Goal: Task Accomplishment & Management: Complete application form

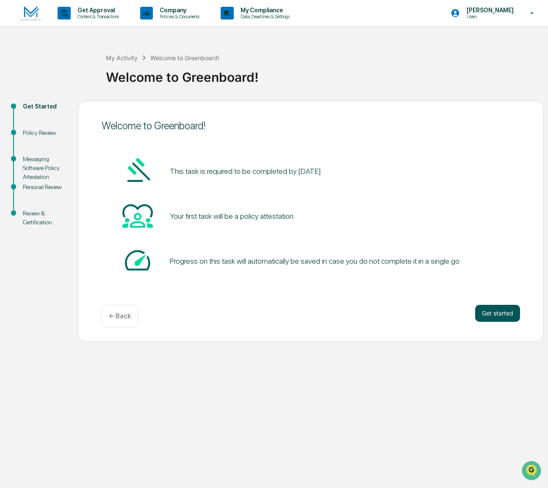
click at [495, 314] on button "Get started" at bounding box center [497, 313] width 45 height 17
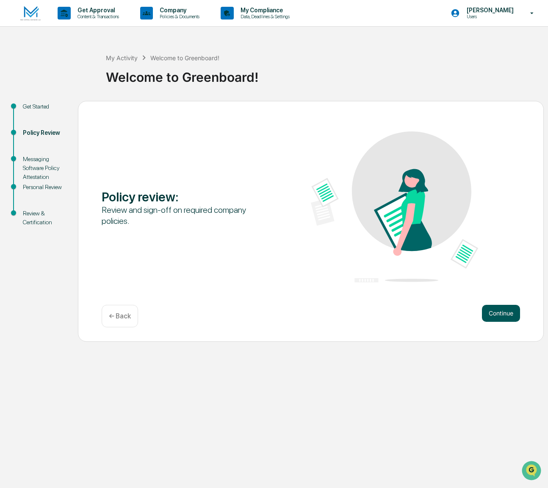
click at [493, 315] on button "Continue" at bounding box center [501, 313] width 38 height 17
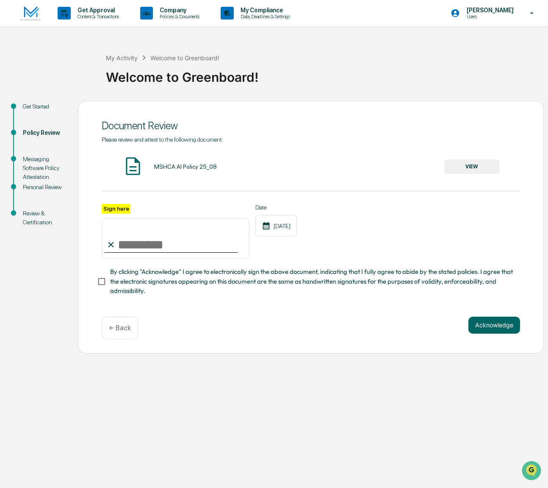
click at [121, 240] on input "Sign here" at bounding box center [176, 238] width 148 height 41
type input "**********"
click at [488, 327] on button "Acknowledge" at bounding box center [495, 324] width 52 height 17
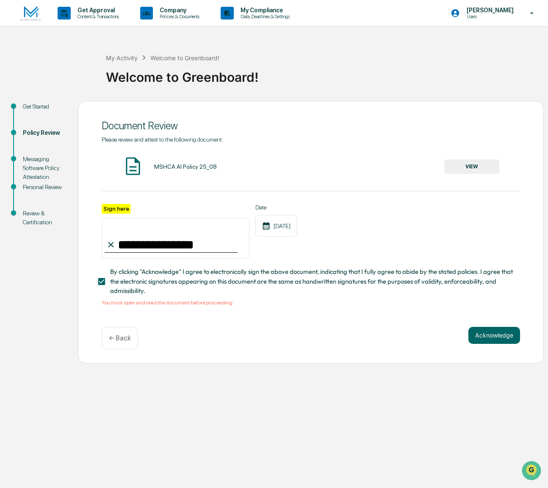
click at [133, 166] on img at bounding box center [132, 165] width 21 height 21
click at [171, 167] on div "MSHCA AI Policy 25_08" at bounding box center [185, 166] width 63 height 7
click at [463, 170] on button "VIEW" at bounding box center [471, 166] width 55 height 14
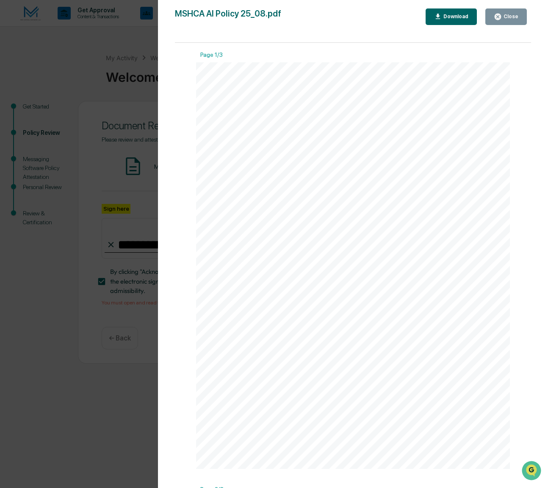
drag, startPoint x: 49, startPoint y: 303, endPoint x: 56, endPoint y: 303, distance: 7.2
click at [52, 303] on div "Version History 08/21/2025, 02:10 PM Ashley Craddock MSHCA AI Policy 25_08.pdf …" at bounding box center [274, 244] width 548 height 488
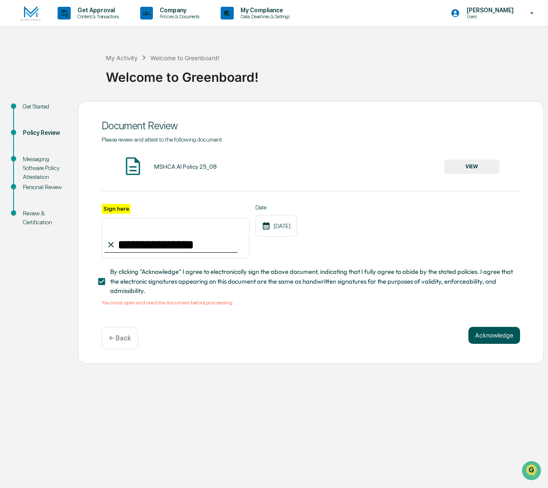
click at [501, 336] on button "Acknowledge" at bounding box center [495, 335] width 52 height 17
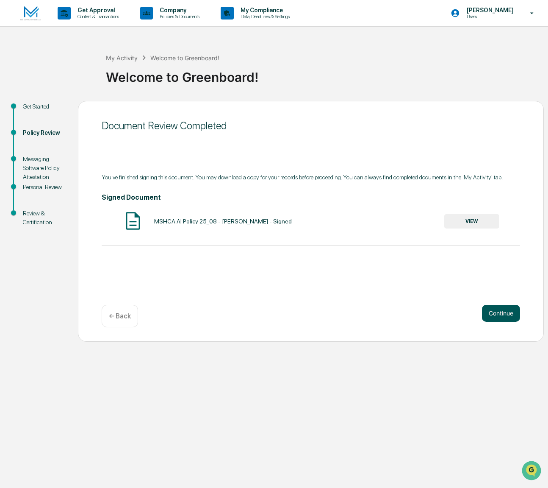
click at [493, 310] on button "Continue" at bounding box center [501, 313] width 38 height 17
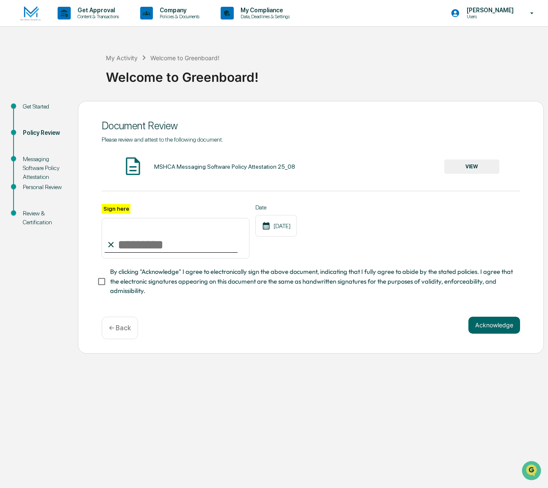
click at [125, 245] on input "Sign here" at bounding box center [176, 238] width 148 height 41
type input "**********"
click at [482, 170] on button "VIEW" at bounding box center [471, 166] width 55 height 14
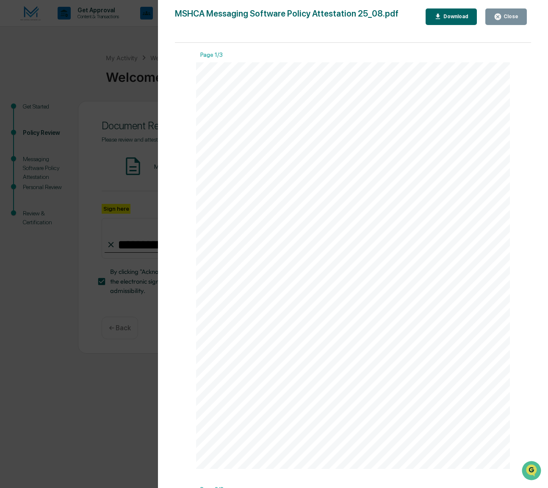
click at [520, 14] on button "Close" at bounding box center [506, 16] width 42 height 17
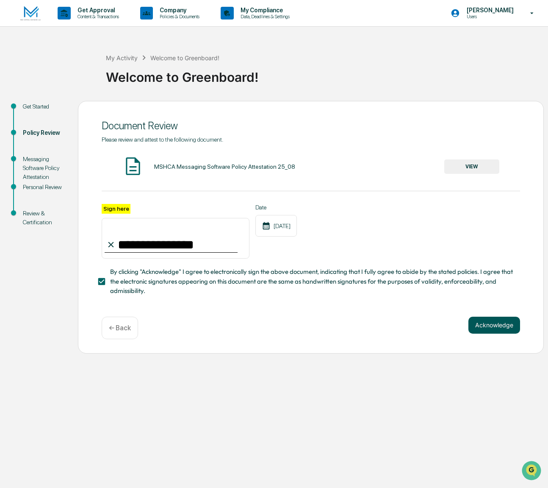
click at [480, 325] on button "Acknowledge" at bounding box center [495, 324] width 52 height 17
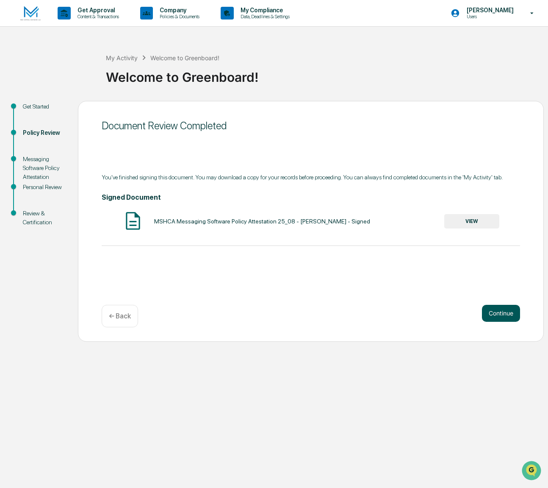
click at [495, 314] on button "Continue" at bounding box center [501, 313] width 38 height 17
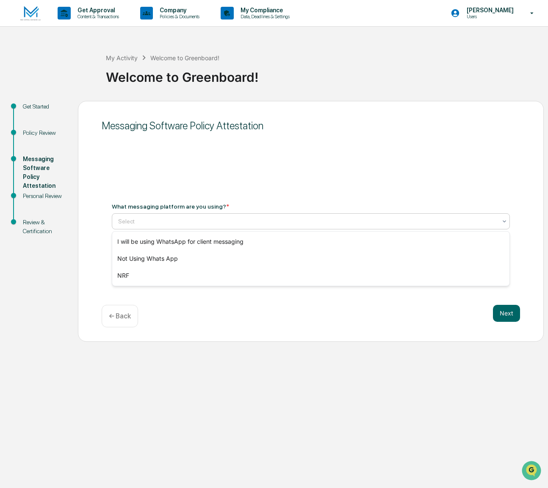
click at [138, 222] on div at bounding box center [307, 221] width 379 height 8
click at [124, 213] on div "Select" at bounding box center [311, 221] width 398 height 16
click at [249, 223] on div at bounding box center [307, 221] width 379 height 8
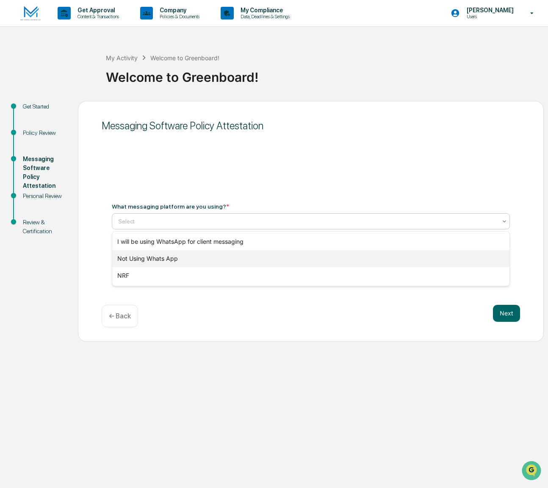
click at [160, 258] on div "Not Using Whats App" at bounding box center [310, 258] width 397 height 17
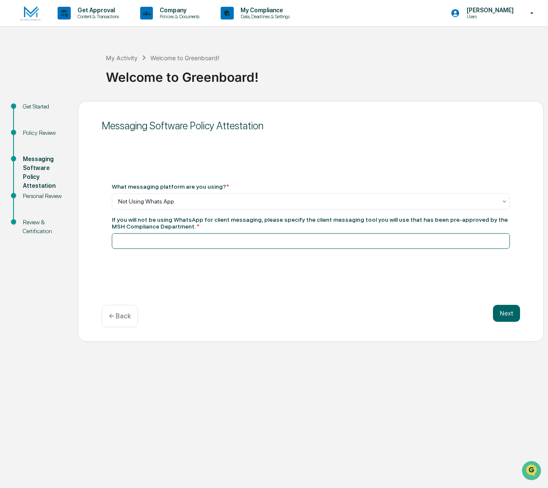
click at [152, 242] on input at bounding box center [311, 241] width 398 height 16
type input "****"
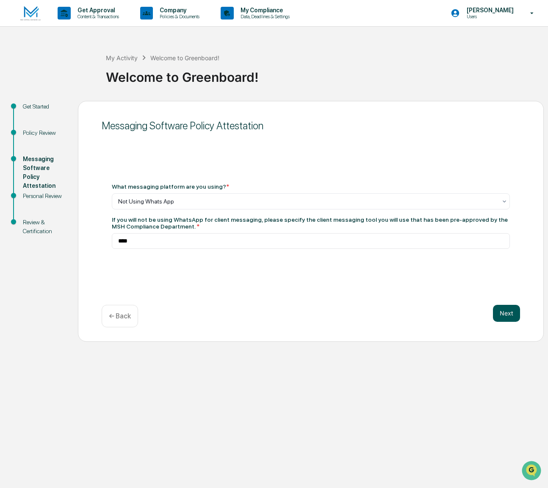
click at [504, 311] on button "Next" at bounding box center [506, 313] width 27 height 17
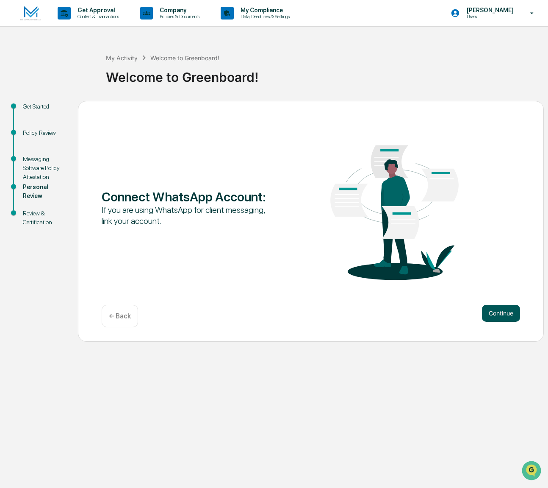
click at [506, 307] on button "Continue" at bounding box center [501, 313] width 38 height 17
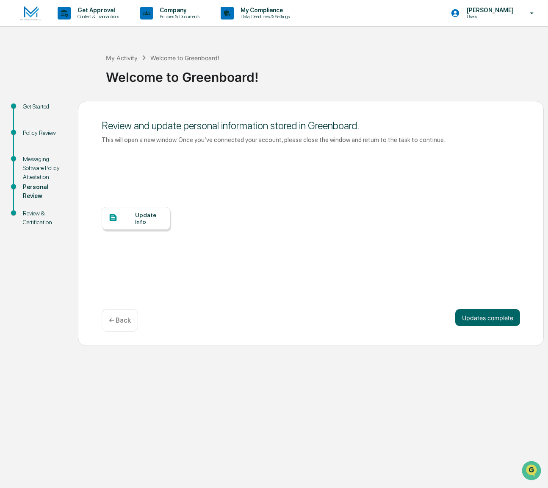
click at [135, 218] on div "Update Info" at bounding box center [149, 218] width 28 height 14
click at [472, 317] on button "Updates complete" at bounding box center [487, 317] width 65 height 17
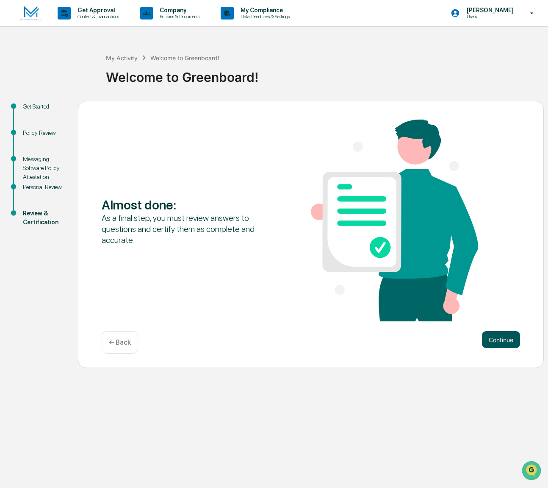
click at [496, 343] on button "Continue" at bounding box center [501, 339] width 38 height 17
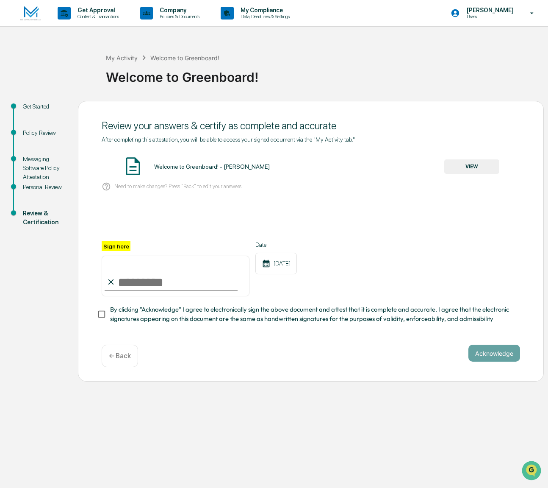
click at [150, 283] on input "Sign here" at bounding box center [176, 275] width 148 height 41
type input "**********"
click at [472, 164] on button "VIEW" at bounding box center [471, 166] width 55 height 14
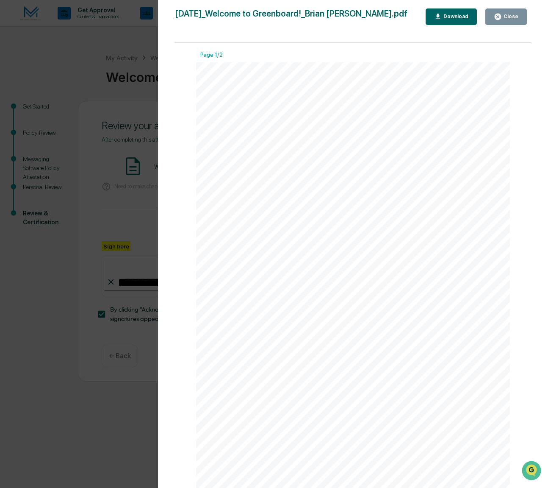
click at [284, 162] on div "September 30, 2025 MSH Capital Advisors LLC - RIA Welcome to Greenboard! - Bria…" at bounding box center [353, 284] width 314 height 444
click at [284, 165] on link at bounding box center [292, 167] width 28 height 7
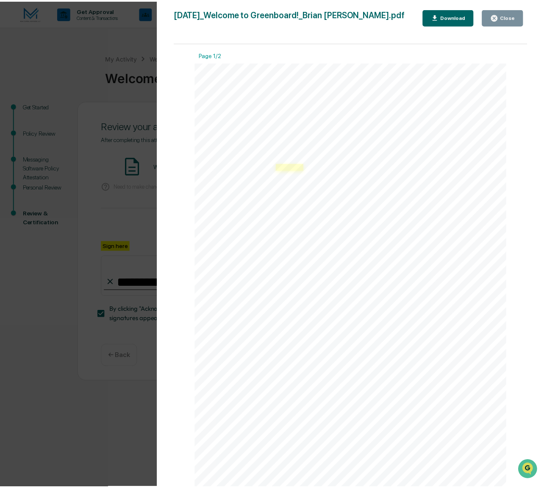
scroll to position [491, 0]
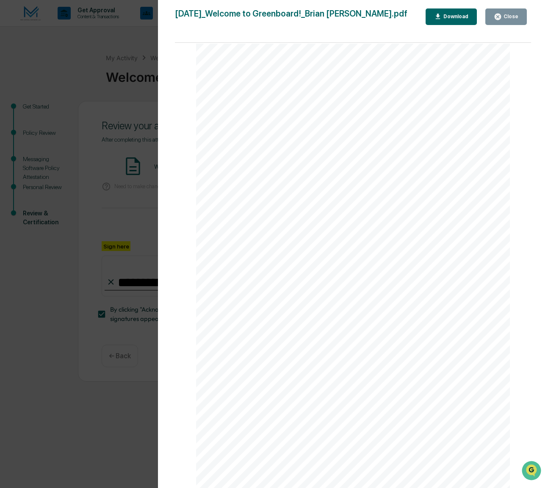
click at [502, 19] on icon "button" at bounding box center [498, 17] width 8 height 8
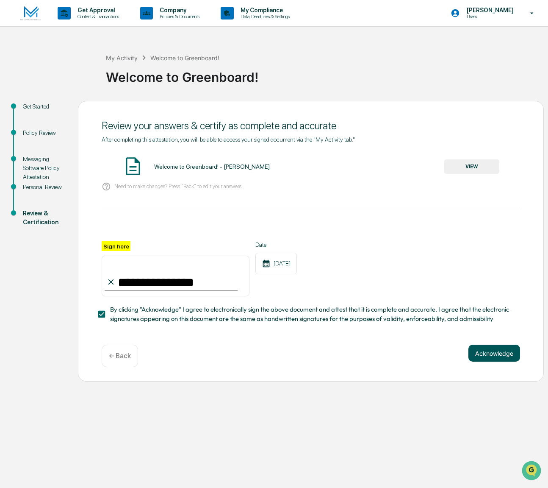
click at [492, 351] on button "Acknowledge" at bounding box center [495, 352] width 52 height 17
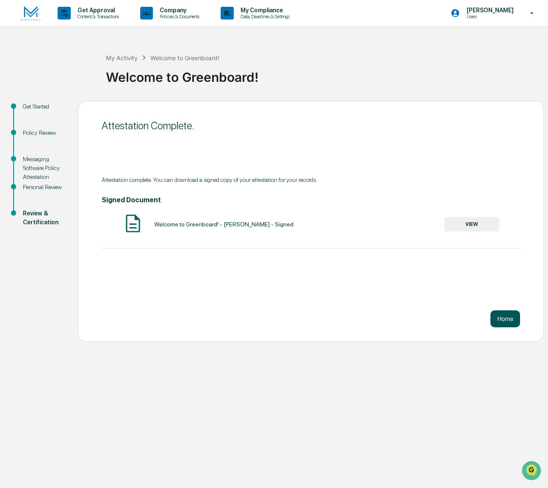
click at [500, 316] on button "Home" at bounding box center [506, 318] width 30 height 17
